Goal: Browse casually: Explore the website without a specific task or goal

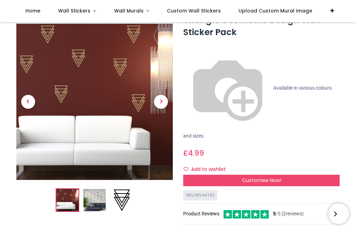
scroll to position [30, 0]
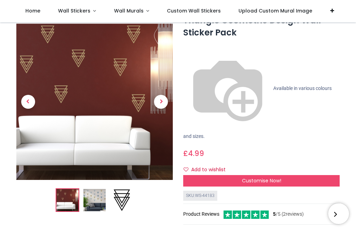
click at [164, 103] on span "Next" at bounding box center [161, 102] width 14 height 14
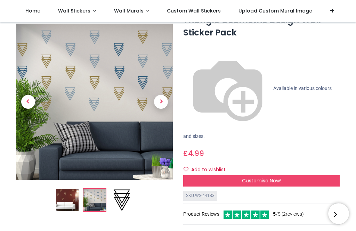
click at [161, 102] on span "Next" at bounding box center [161, 102] width 14 height 14
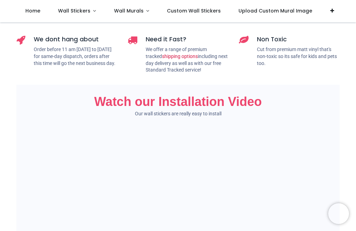
scroll to position [416, 0]
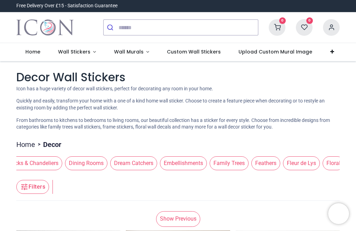
scroll to position [0, 207]
click at [283, 170] on span "Fleur de Lys" at bounding box center [301, 164] width 37 height 14
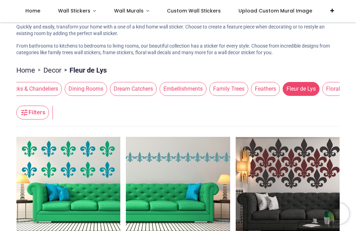
scroll to position [35, 0]
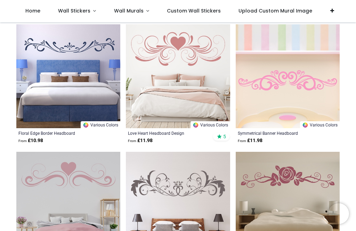
scroll to position [660, 0]
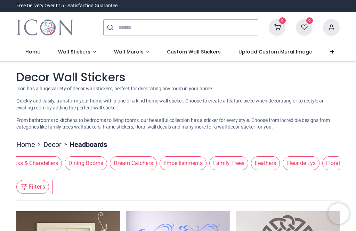
click at [27, 54] on span "Home" at bounding box center [32, 51] width 15 height 7
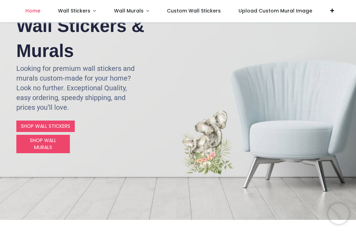
scroll to position [89, 0]
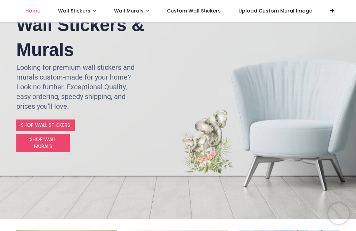
click at [43, 122] on link "SHOP WALL STICKERS" at bounding box center [45, 126] width 58 height 12
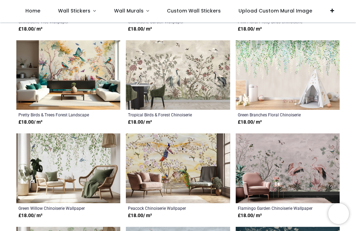
scroll to position [159, 0]
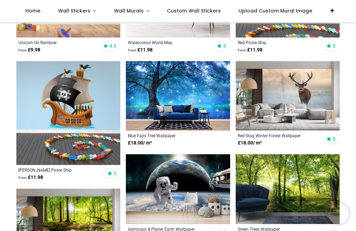
scroll to position [1058, 0]
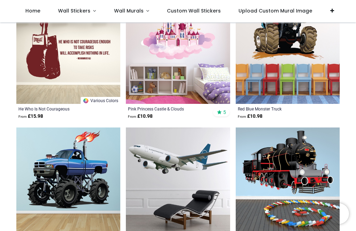
scroll to position [2497, 0]
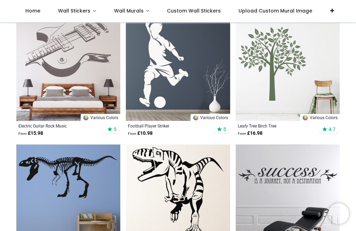
scroll to position [4011, 0]
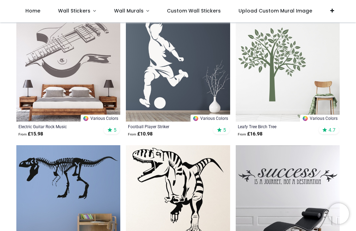
click at [273, 90] on img at bounding box center [288, 70] width 104 height 104
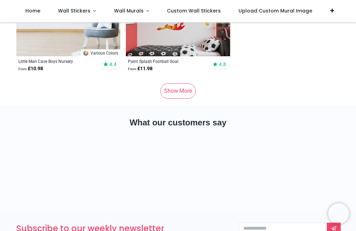
scroll to position [5482, 0]
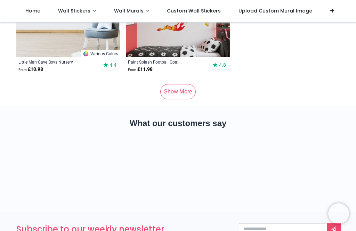
click at [176, 100] on link "Show More" at bounding box center [177, 91] width 35 height 15
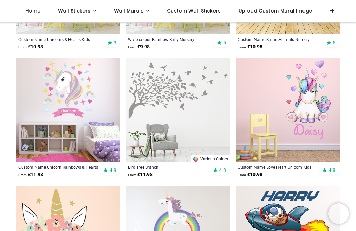
scroll to position [5760, 0]
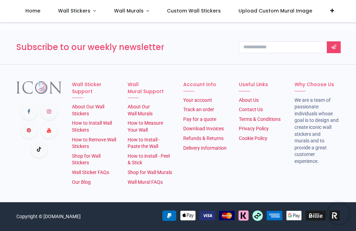
scroll to position [1519, 0]
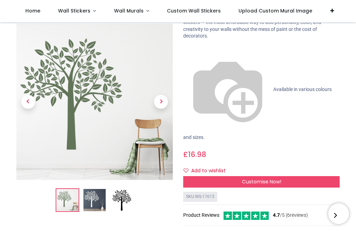
scroll to position [49, 0]
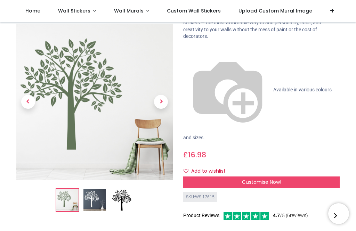
click at [257, 179] on span "Customise Now!" at bounding box center [261, 182] width 39 height 7
